Goal: Find specific page/section: Find specific page/section

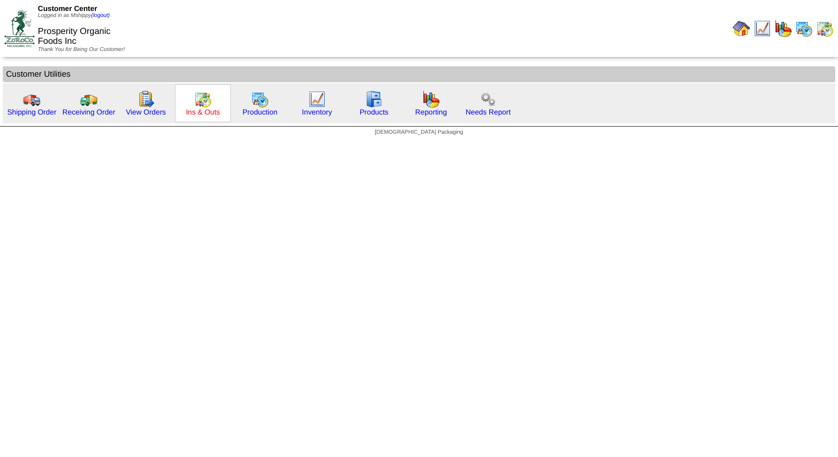
click at [192, 113] on link "Ins & Outs" at bounding box center [203, 112] width 34 height 8
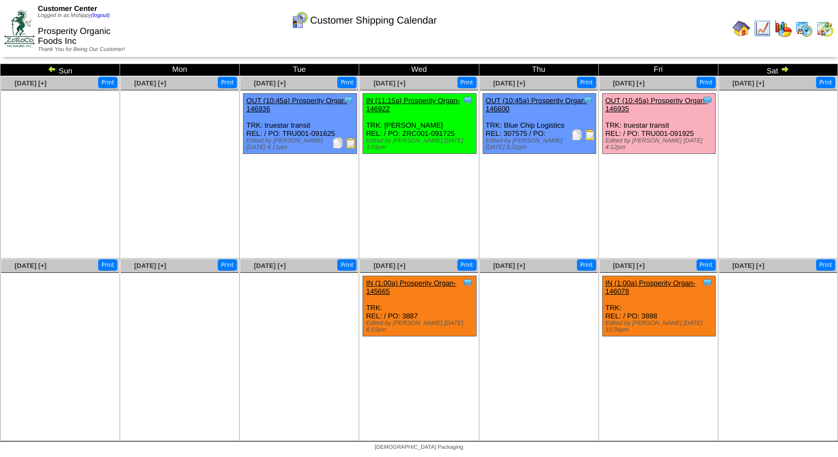
click at [514, 230] on ul "Clone Item OUT (10:45a) Prosperity Organ-146600 Prosperity Organic Foods Inc Sc…" at bounding box center [539, 175] width 118 height 164
click at [590, 138] on img at bounding box center [589, 134] width 11 height 11
